Goal: Information Seeking & Learning: Find specific fact

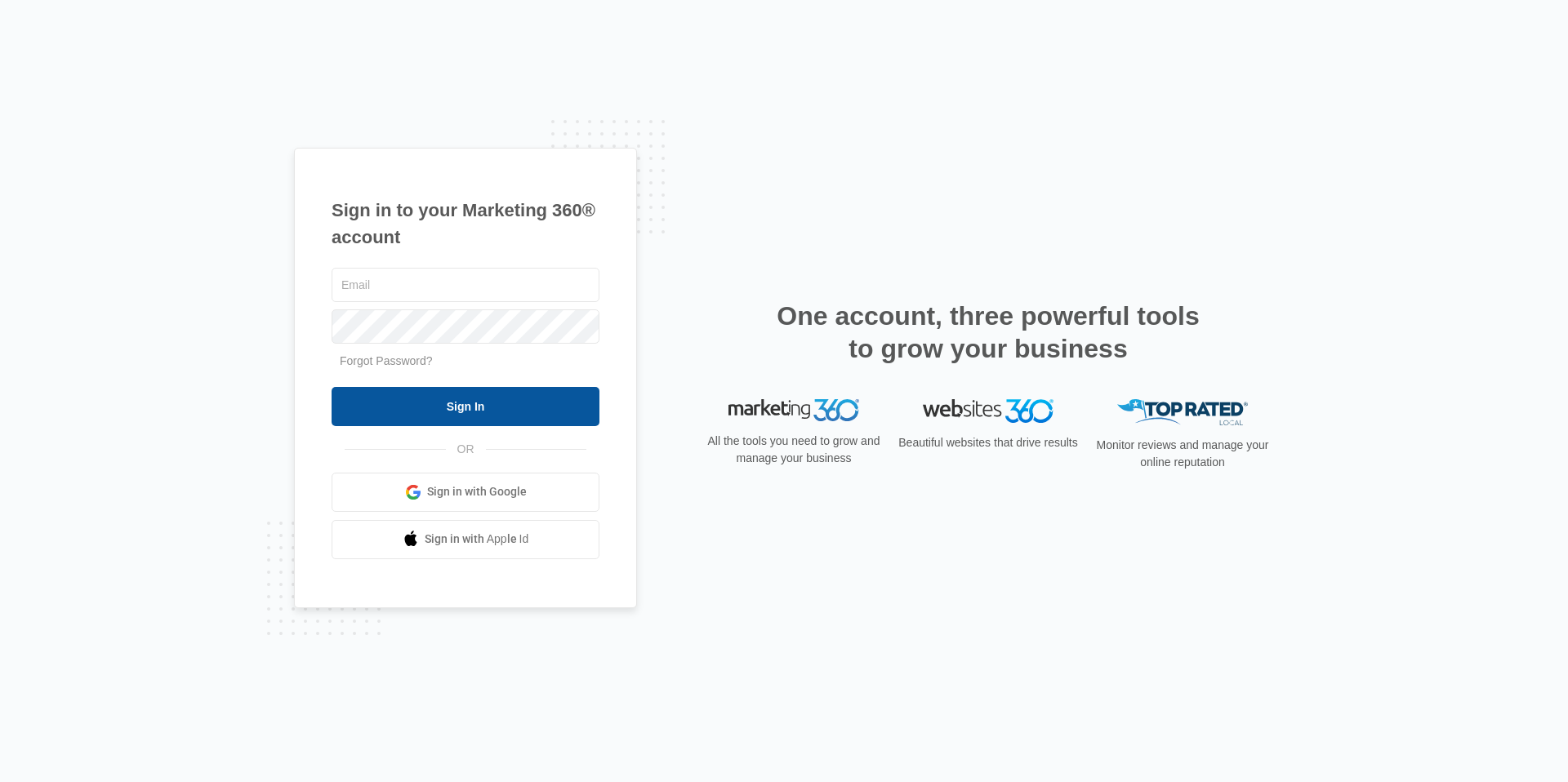
type input "[EMAIL_ADDRESS][DOMAIN_NAME]"
click at [549, 411] on input "Sign In" at bounding box center [466, 406] width 268 height 39
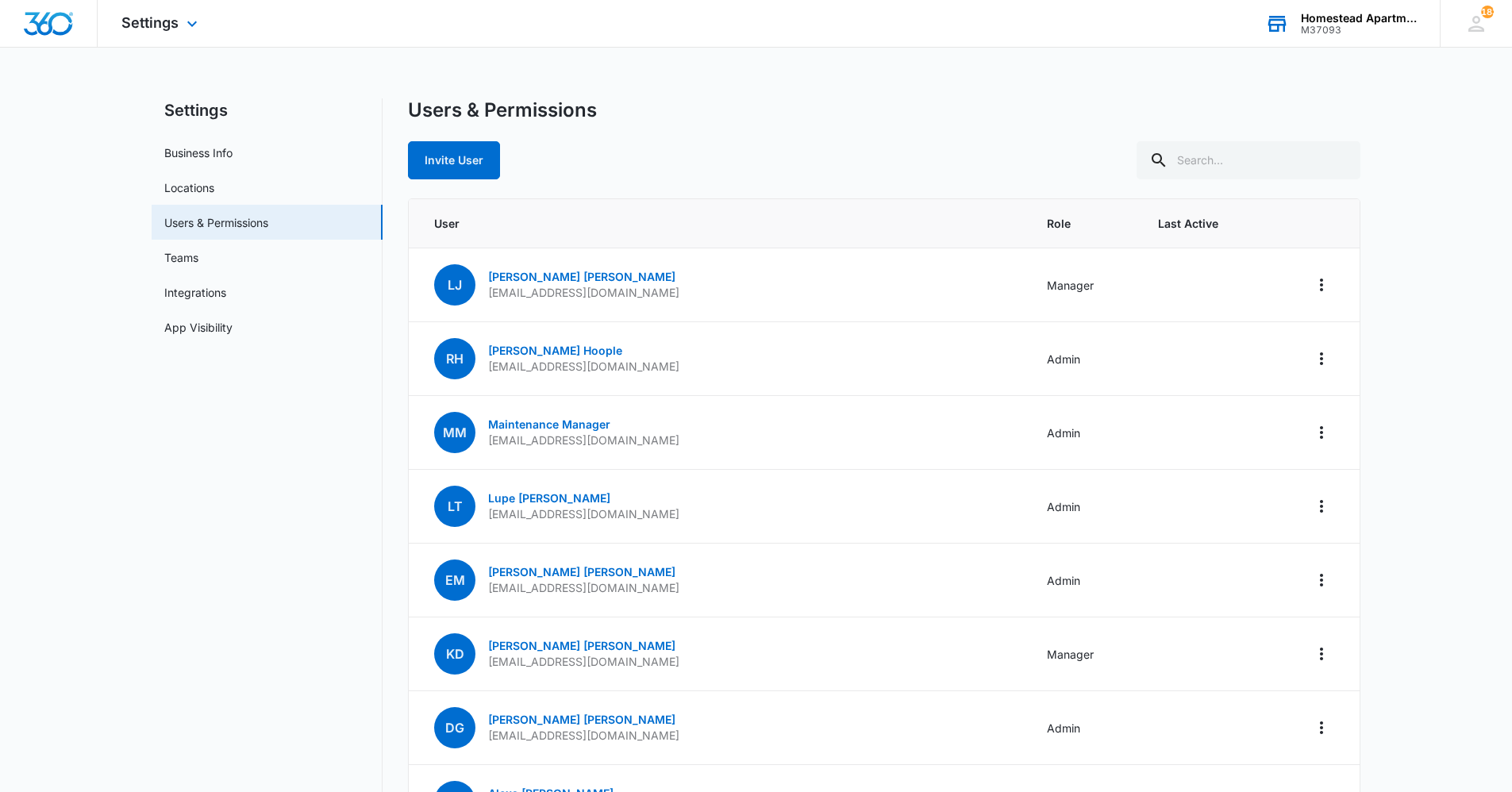
click at [1358, 27] on div "M37093" at bounding box center [1357, 29] width 116 height 11
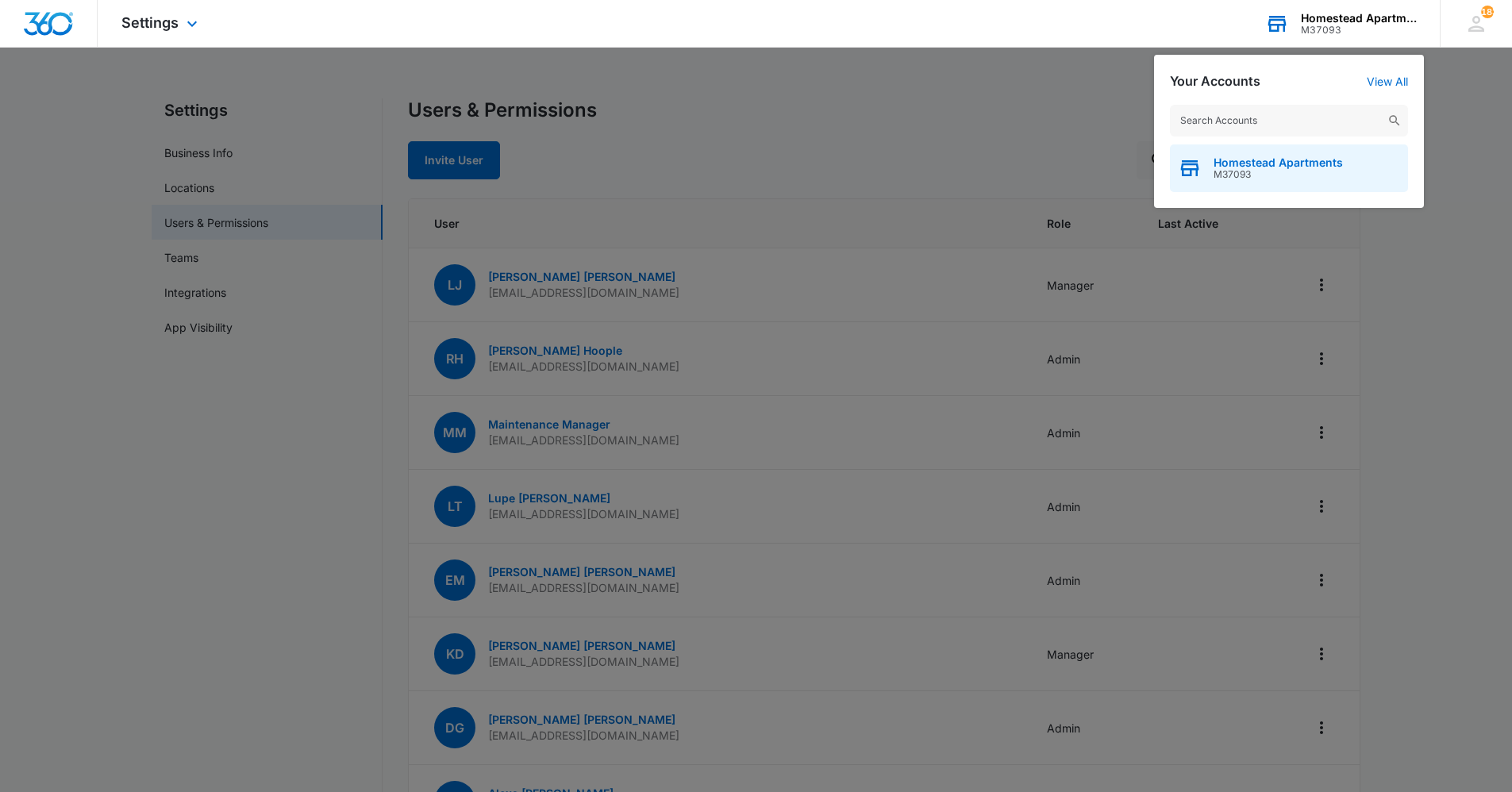
click at [1244, 178] on span "M37093" at bounding box center [1278, 174] width 129 height 11
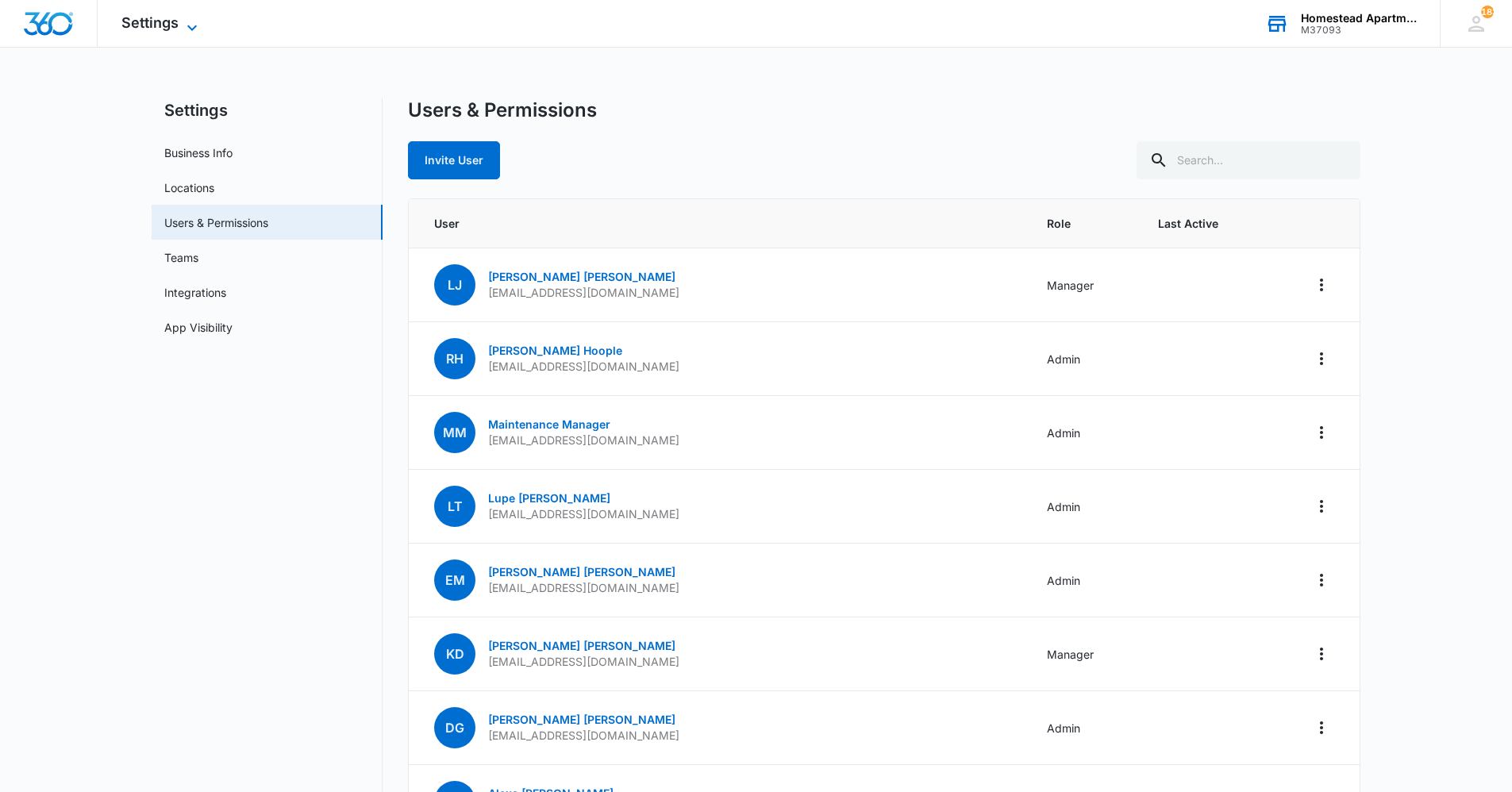
click at [168, 23] on span "Settings" at bounding box center [150, 22] width 57 height 17
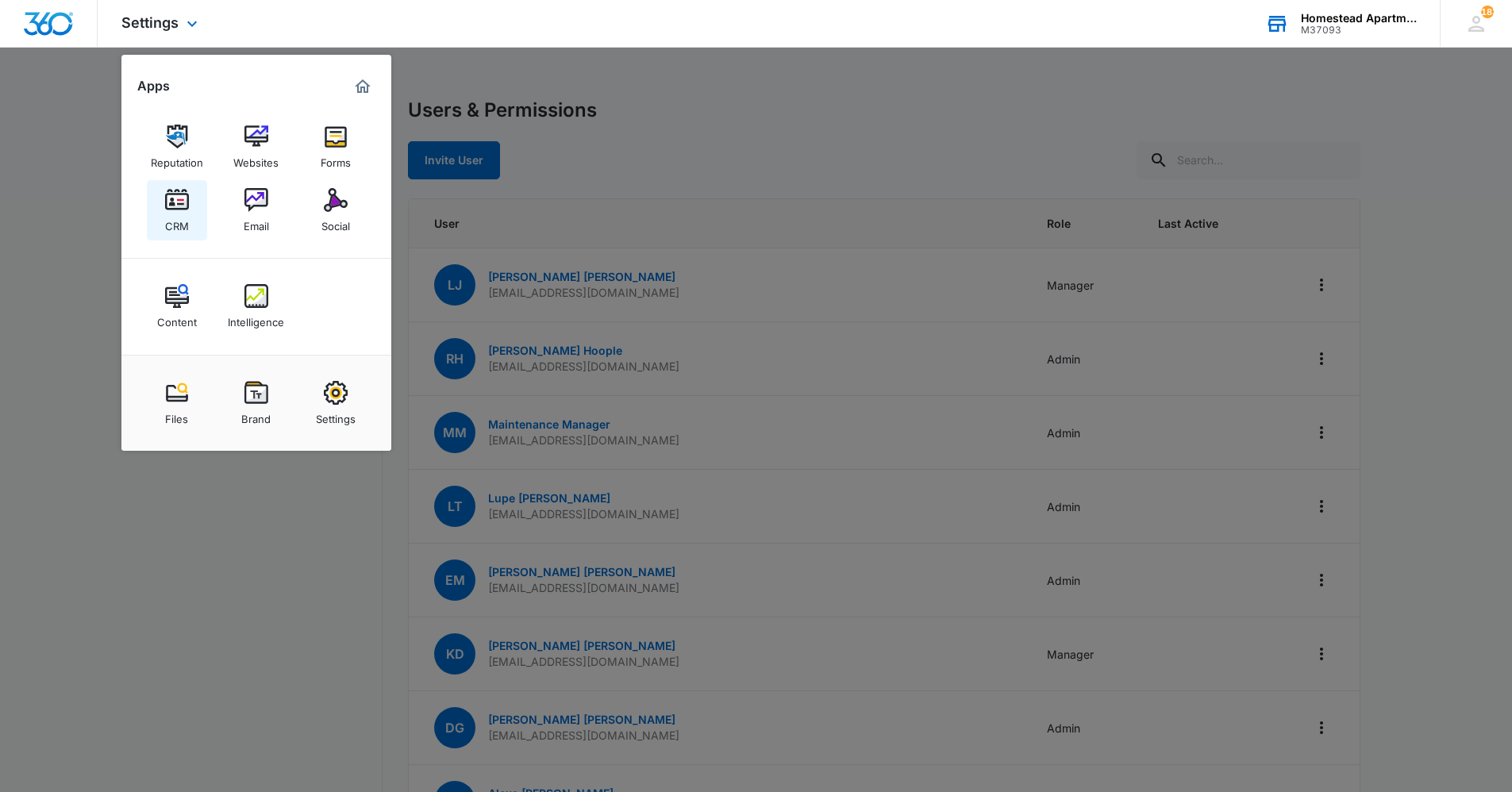
click at [181, 212] on div "CRM" at bounding box center [177, 222] width 23 height 20
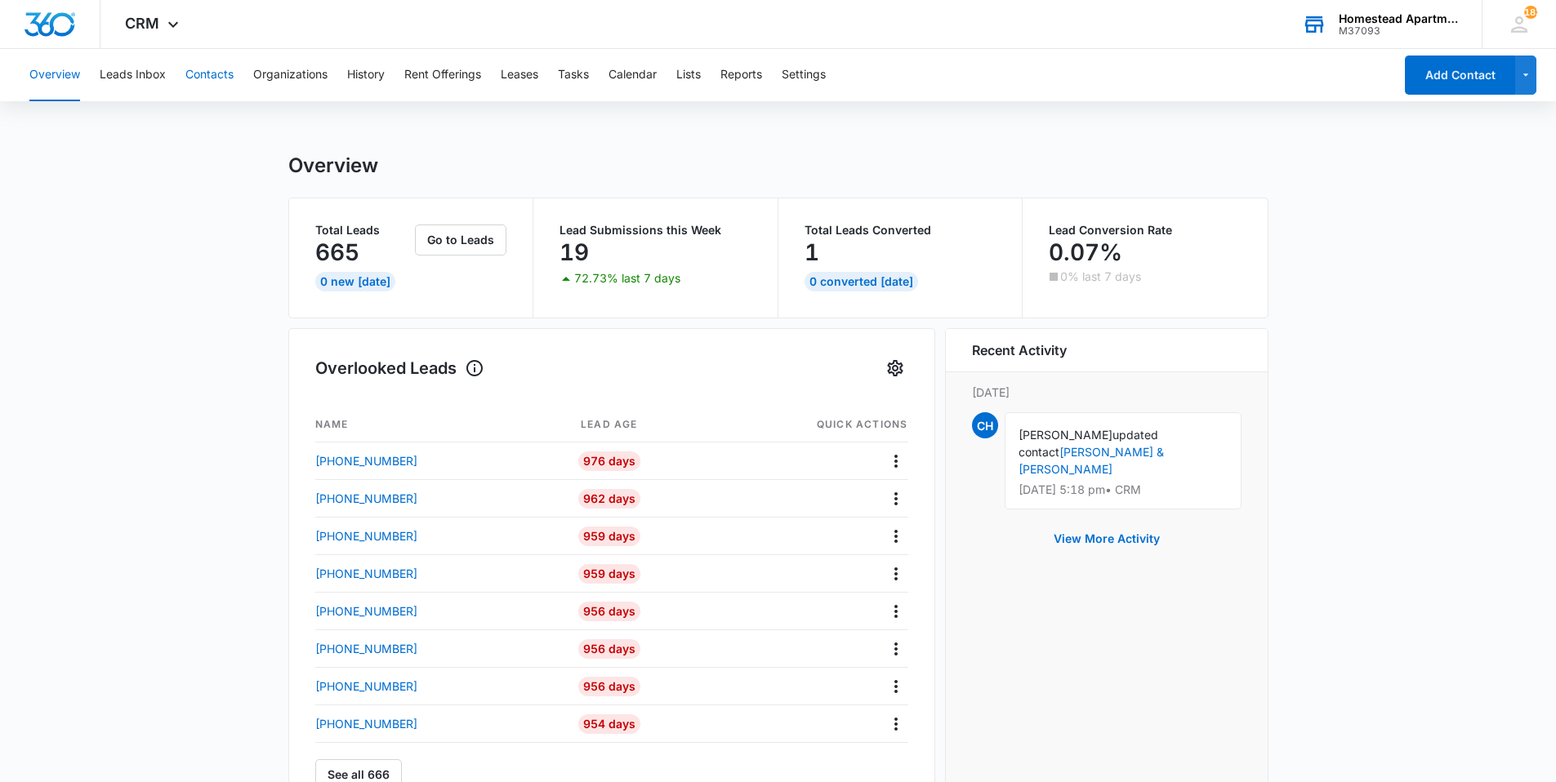
click at [207, 78] on button "Contacts" at bounding box center [209, 75] width 48 height 52
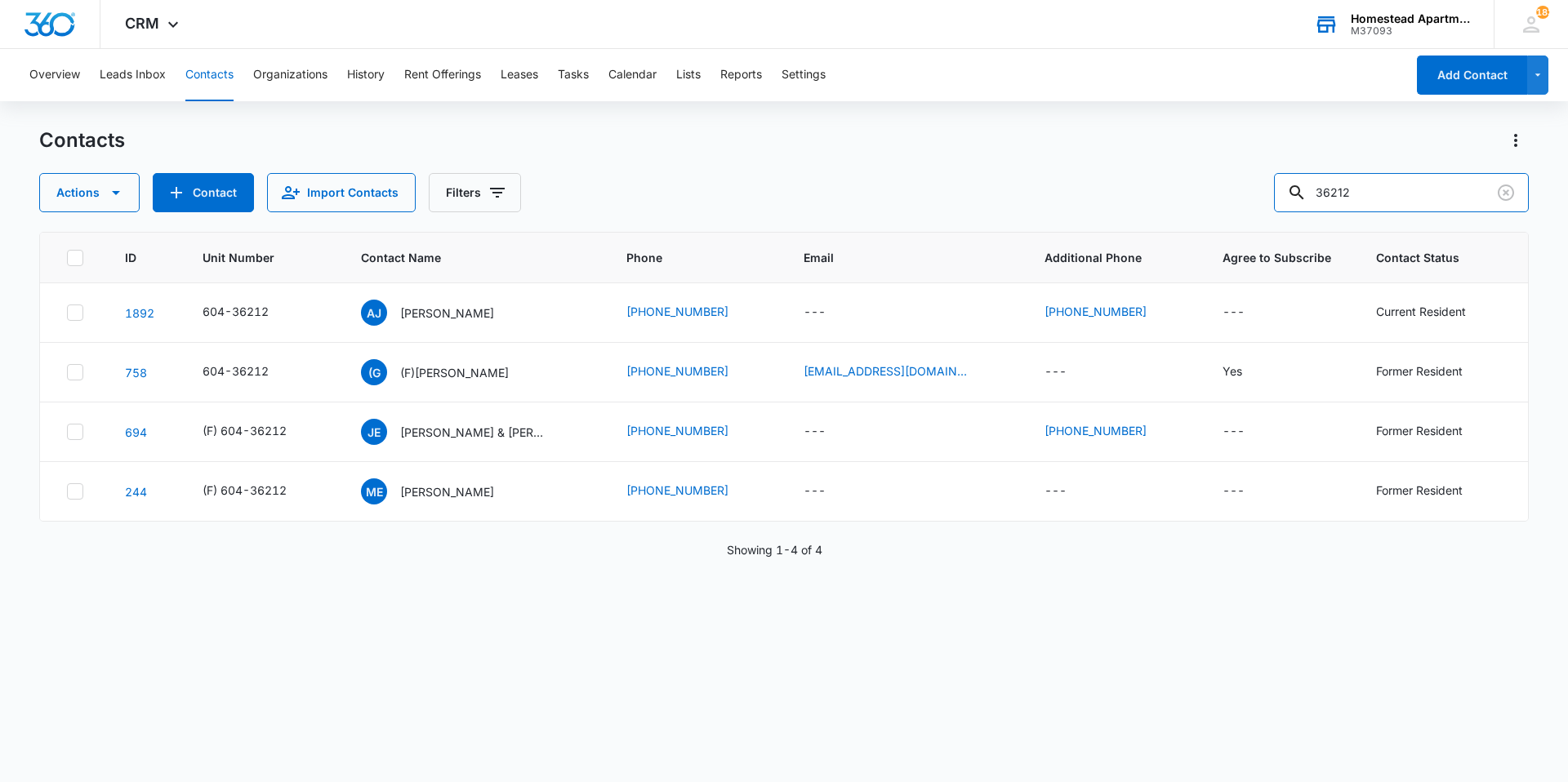
drag, startPoint x: 1390, startPoint y: 193, endPoint x: 1180, endPoint y: 210, distance: 210.6
click at [1180, 210] on div "Actions Contact Import Contacts Filters 36212" at bounding box center [783, 192] width 1489 height 39
type input "a"
type input "[PERSON_NAME]"
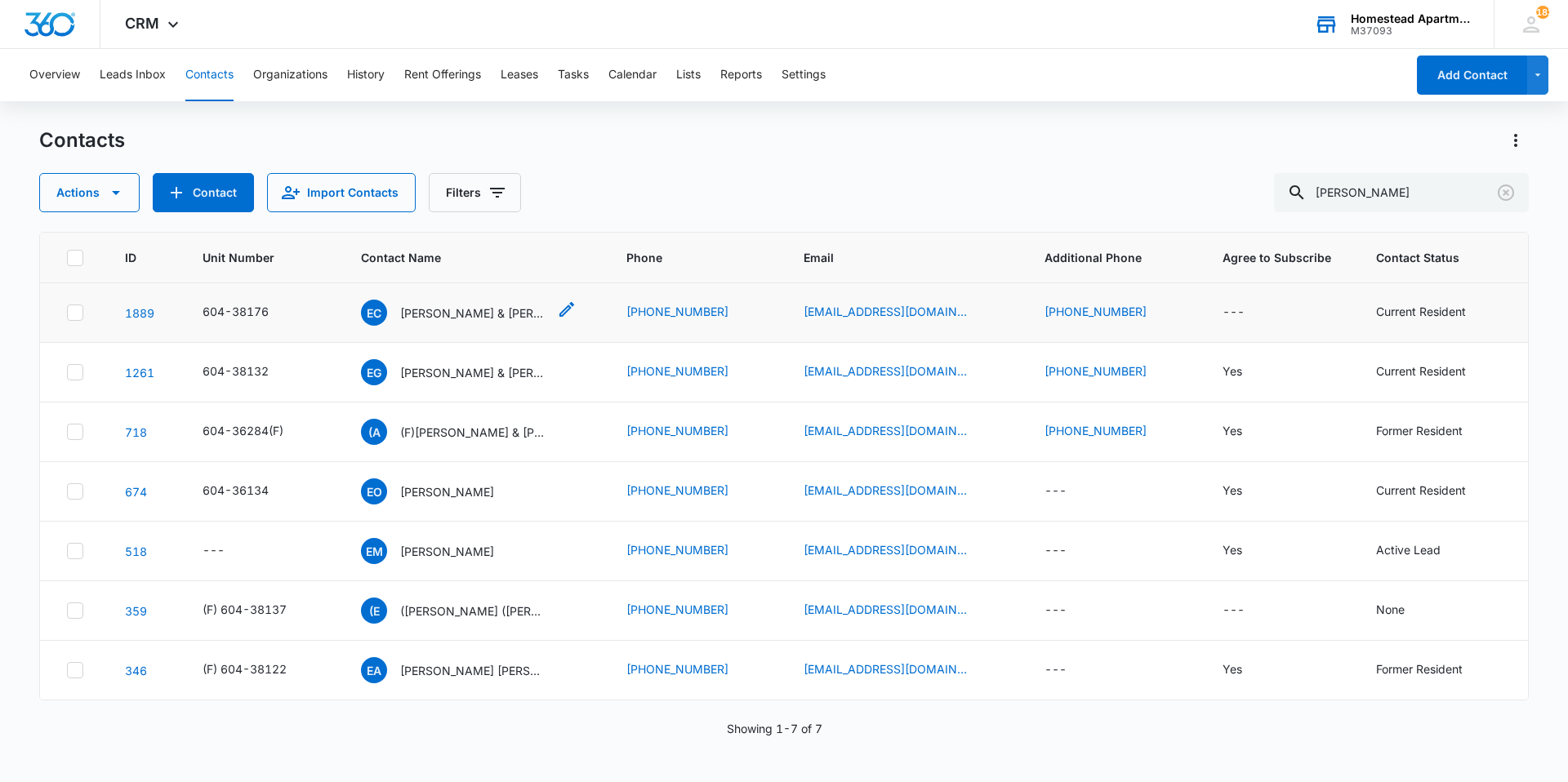
click at [527, 315] on p "[PERSON_NAME] & [PERSON_NAME]" at bounding box center [473, 313] width 147 height 17
